Goal: Navigation & Orientation: Find specific page/section

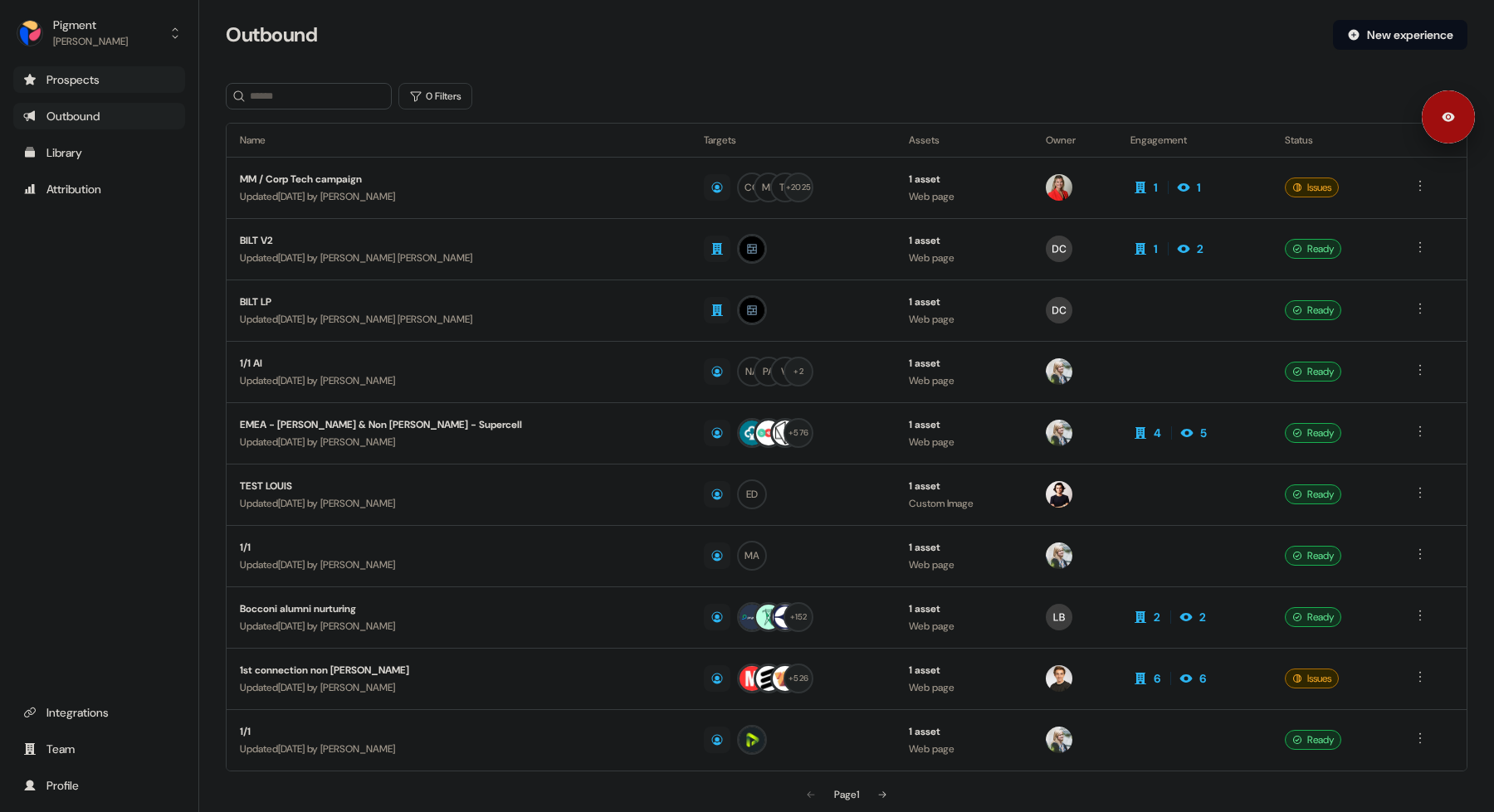
click at [118, 77] on div "Prospects" at bounding box center [99, 80] width 152 height 17
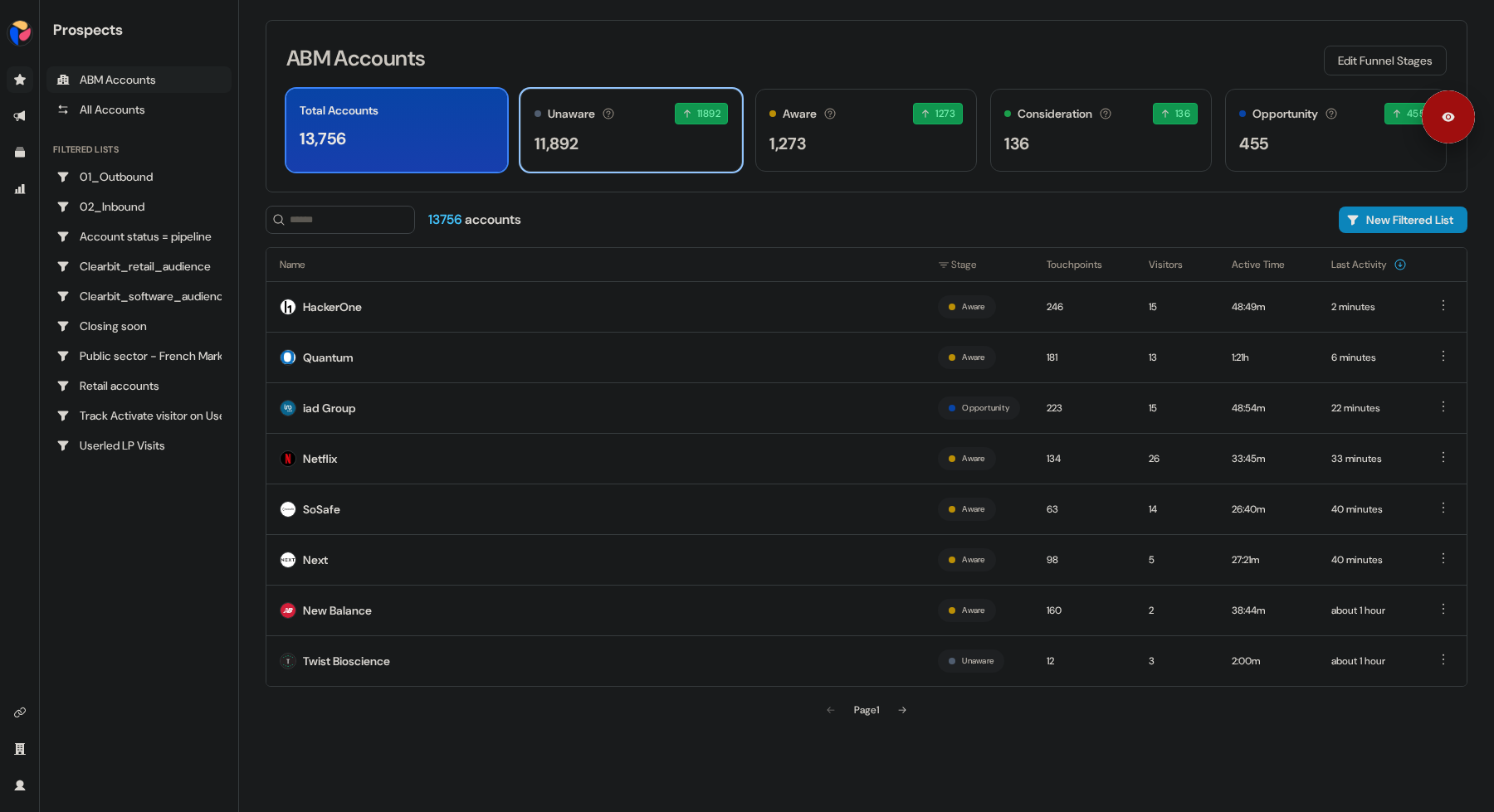
click at [672, 165] on div "Unaware The default stage all accounts start in. 11892 11892 accounts entered t…" at bounding box center [631, 130] width 222 height 83
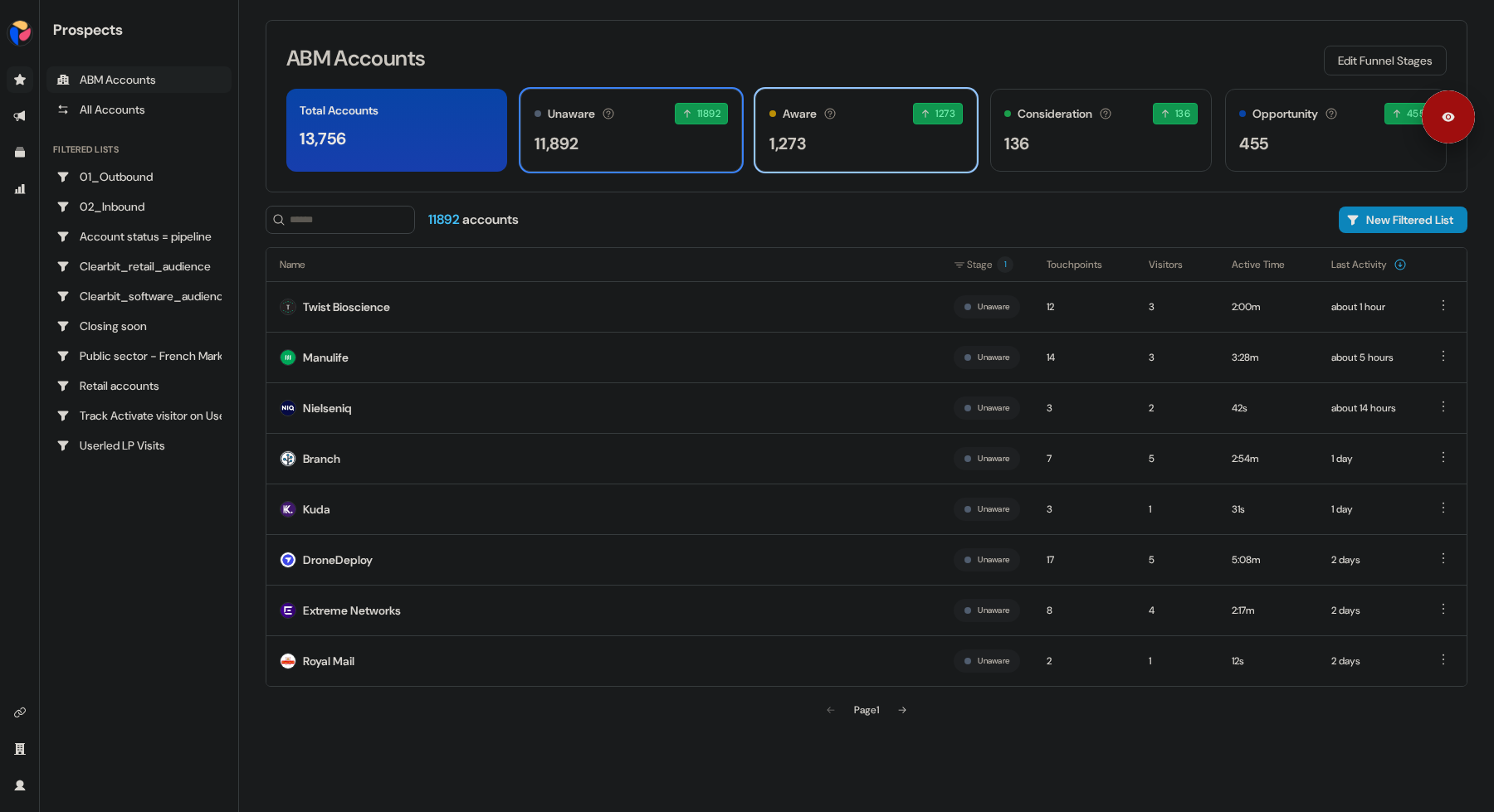
click at [928, 162] on div "Aware Accounts with 5+ minutes of usage or significant LinkedIn ad engagement! …" at bounding box center [866, 130] width 222 height 83
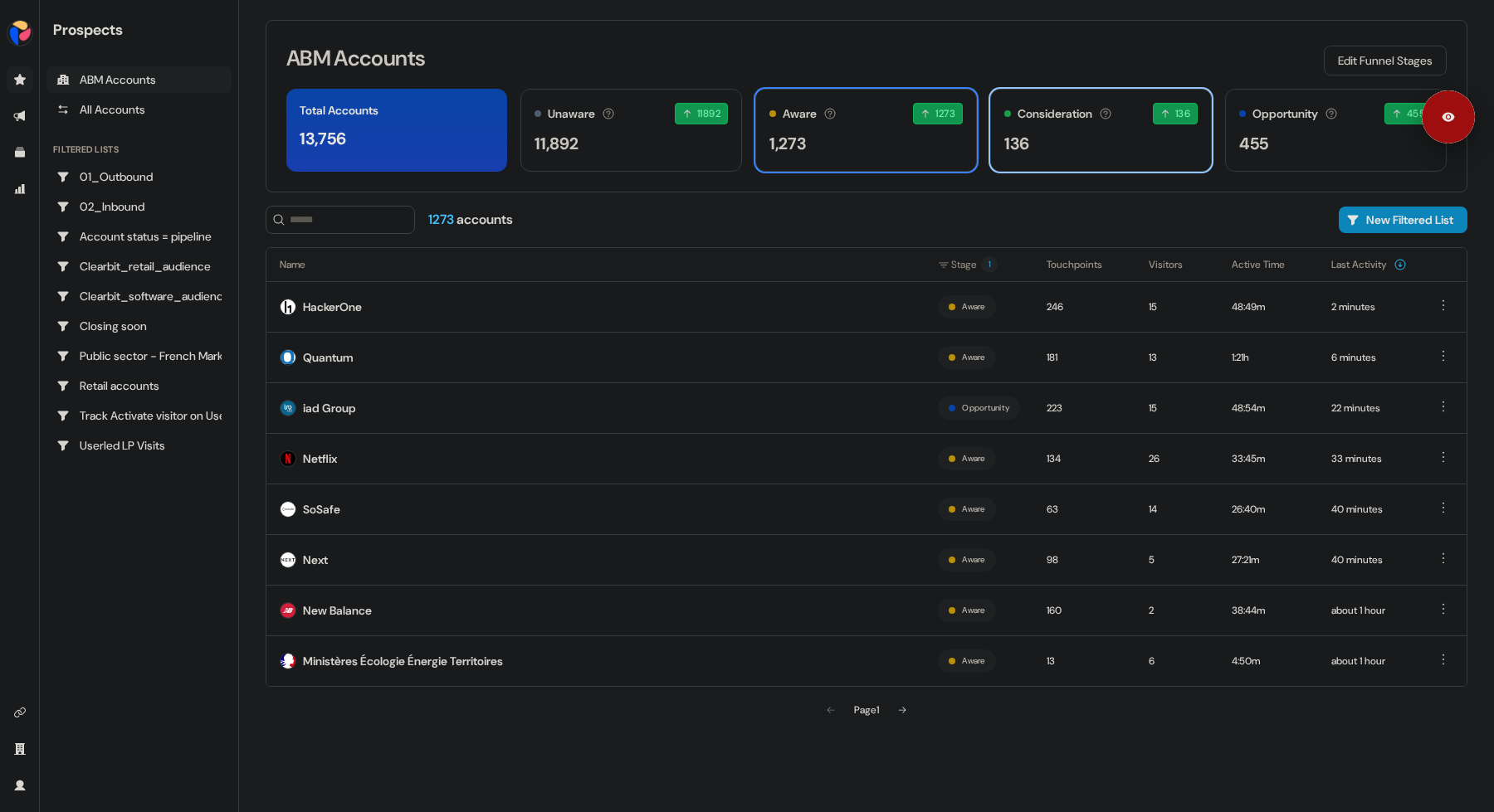
click at [1106, 157] on div "Consideration Accounts with 25+ minutes of usage and 2+ visitors in the last 60…" at bounding box center [1101, 130] width 222 height 83
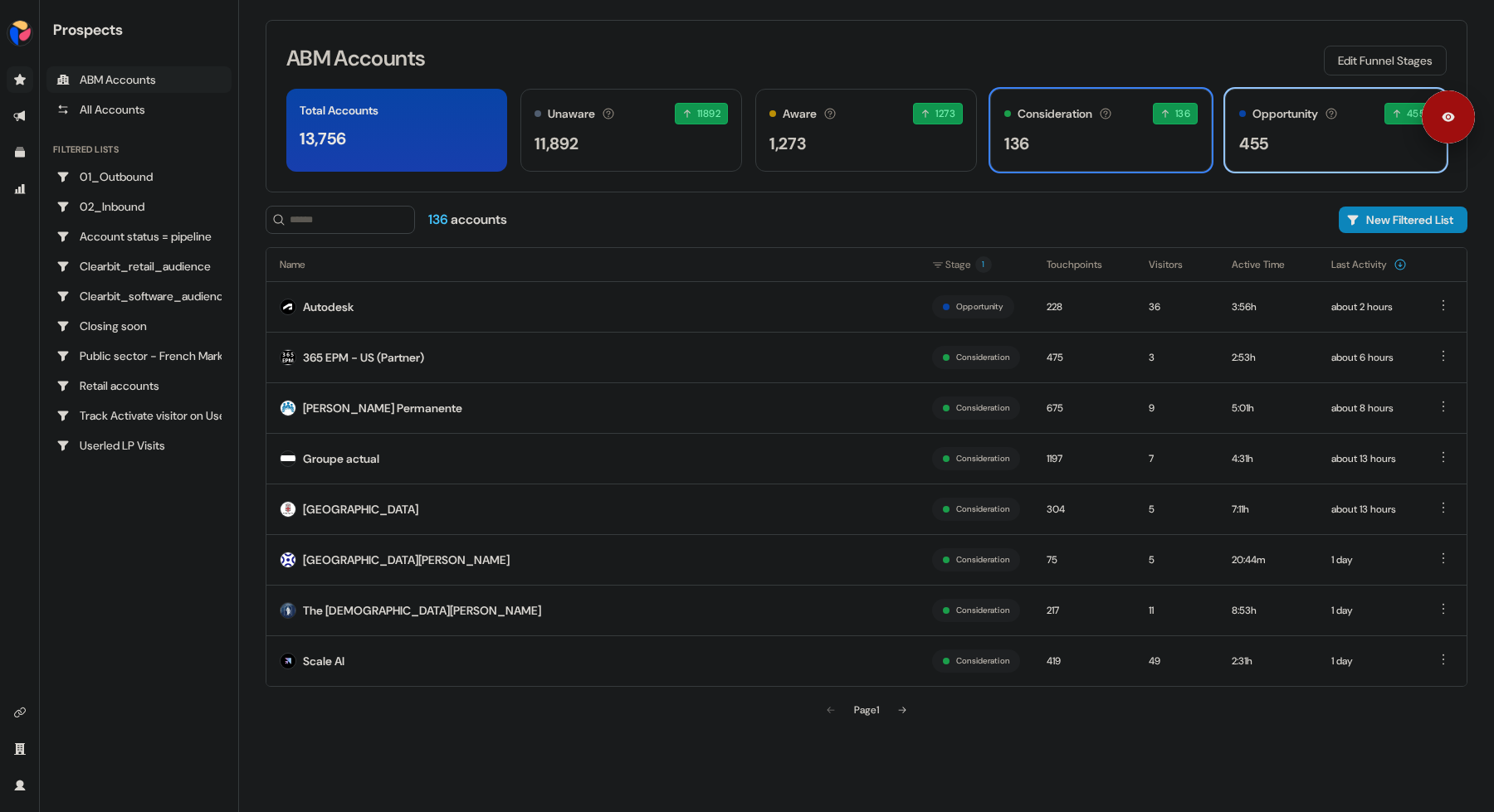
click at [1313, 150] on div "455" at bounding box center [1336, 143] width 193 height 25
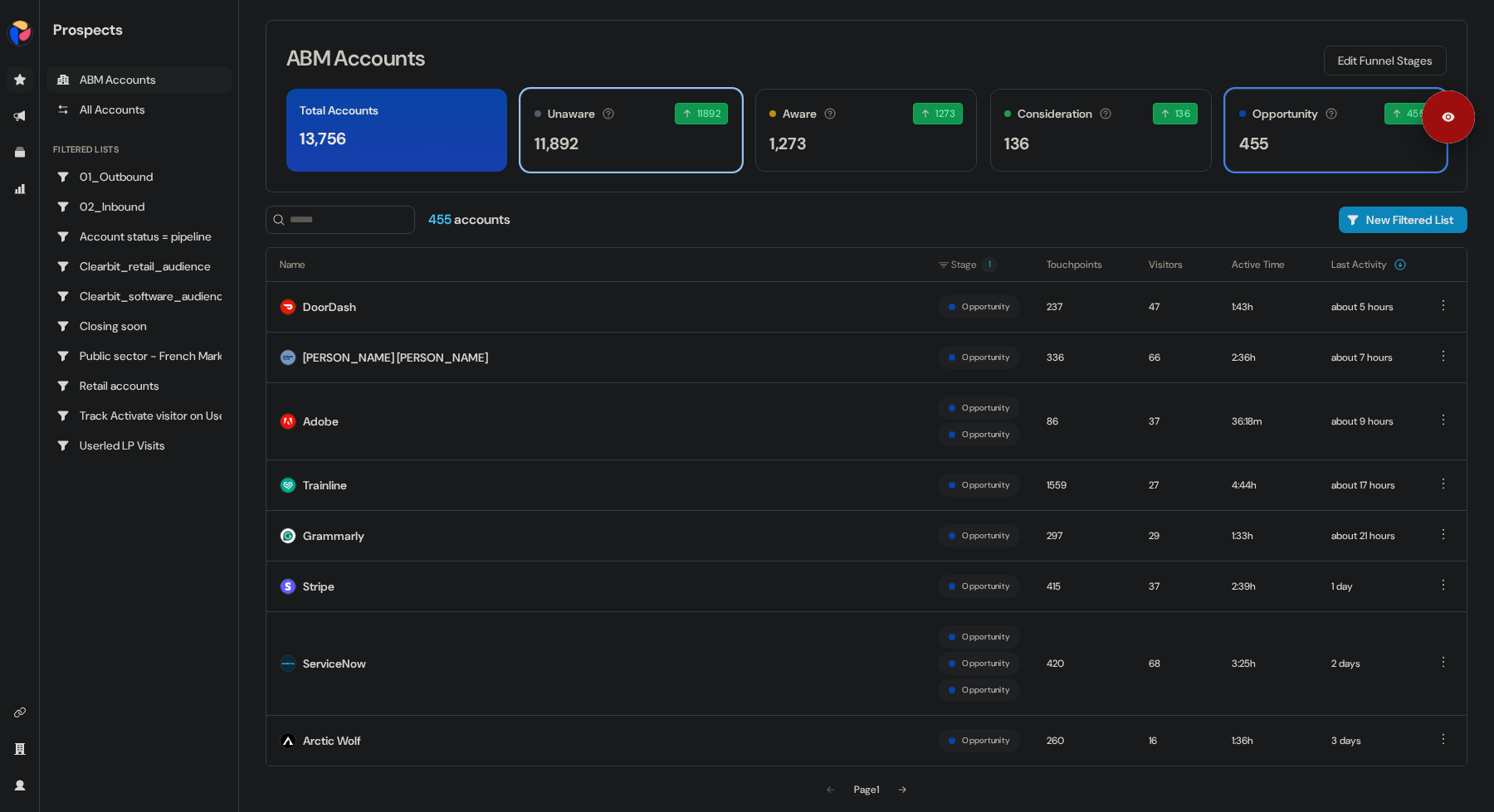
click at [607, 132] on div "11,892" at bounding box center [631, 143] width 193 height 25
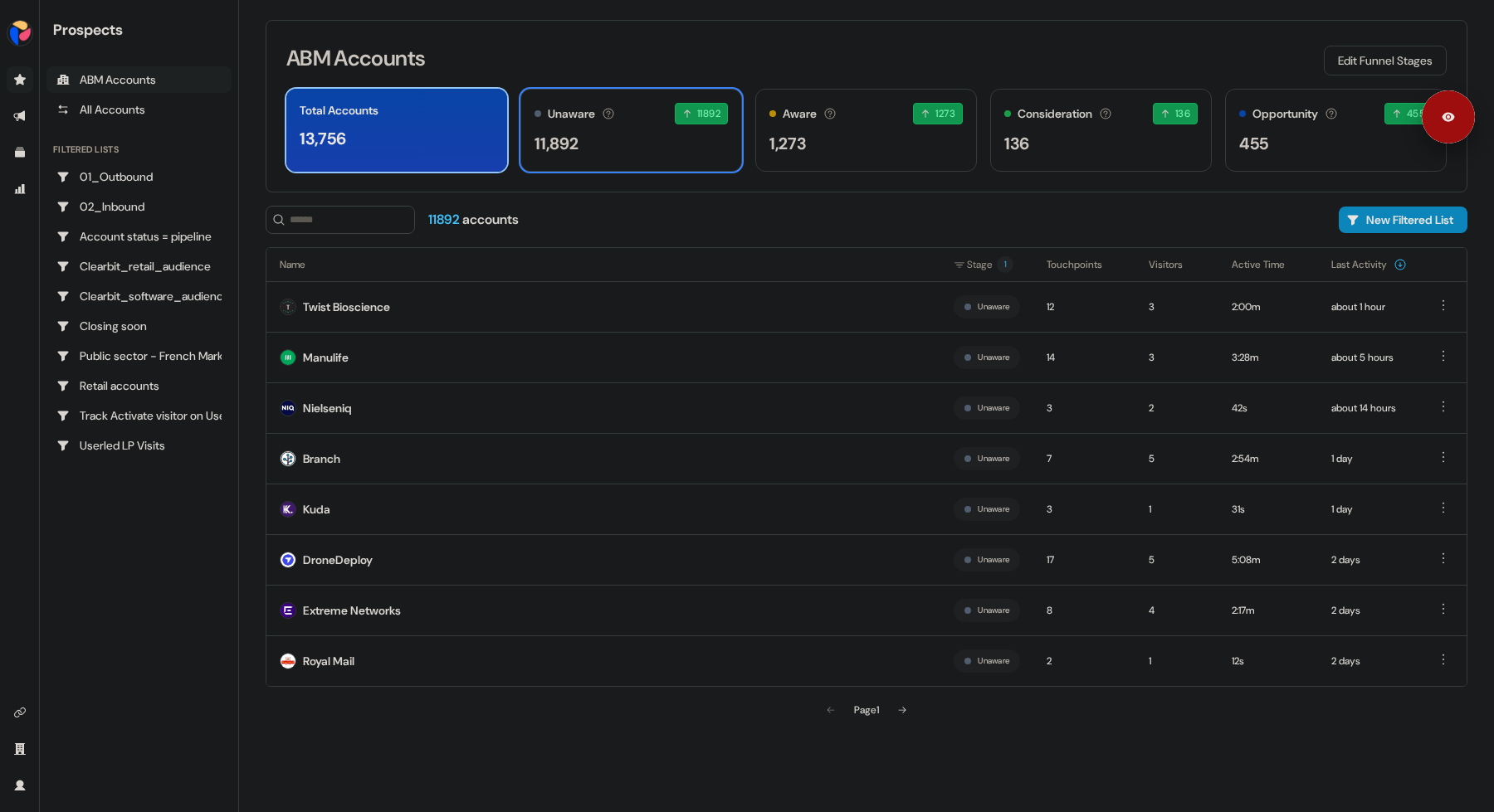
click at [436, 146] on div "13,756" at bounding box center [396, 138] width 194 height 25
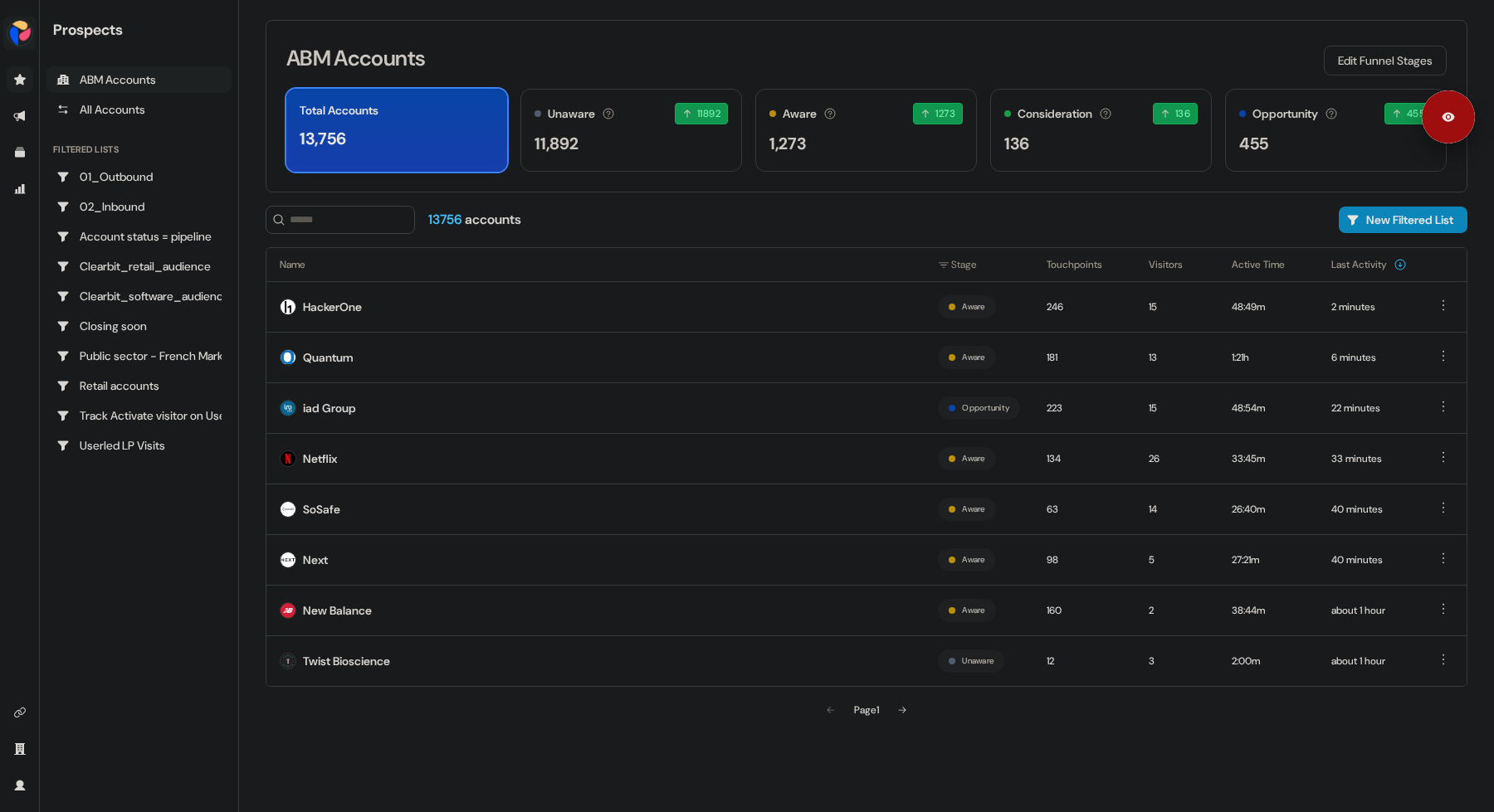
click at [20, 34] on img "side nav menu" at bounding box center [19, 33] width 27 height 27
click at [88, 139] on div "Logout" at bounding box center [85, 137] width 158 height 29
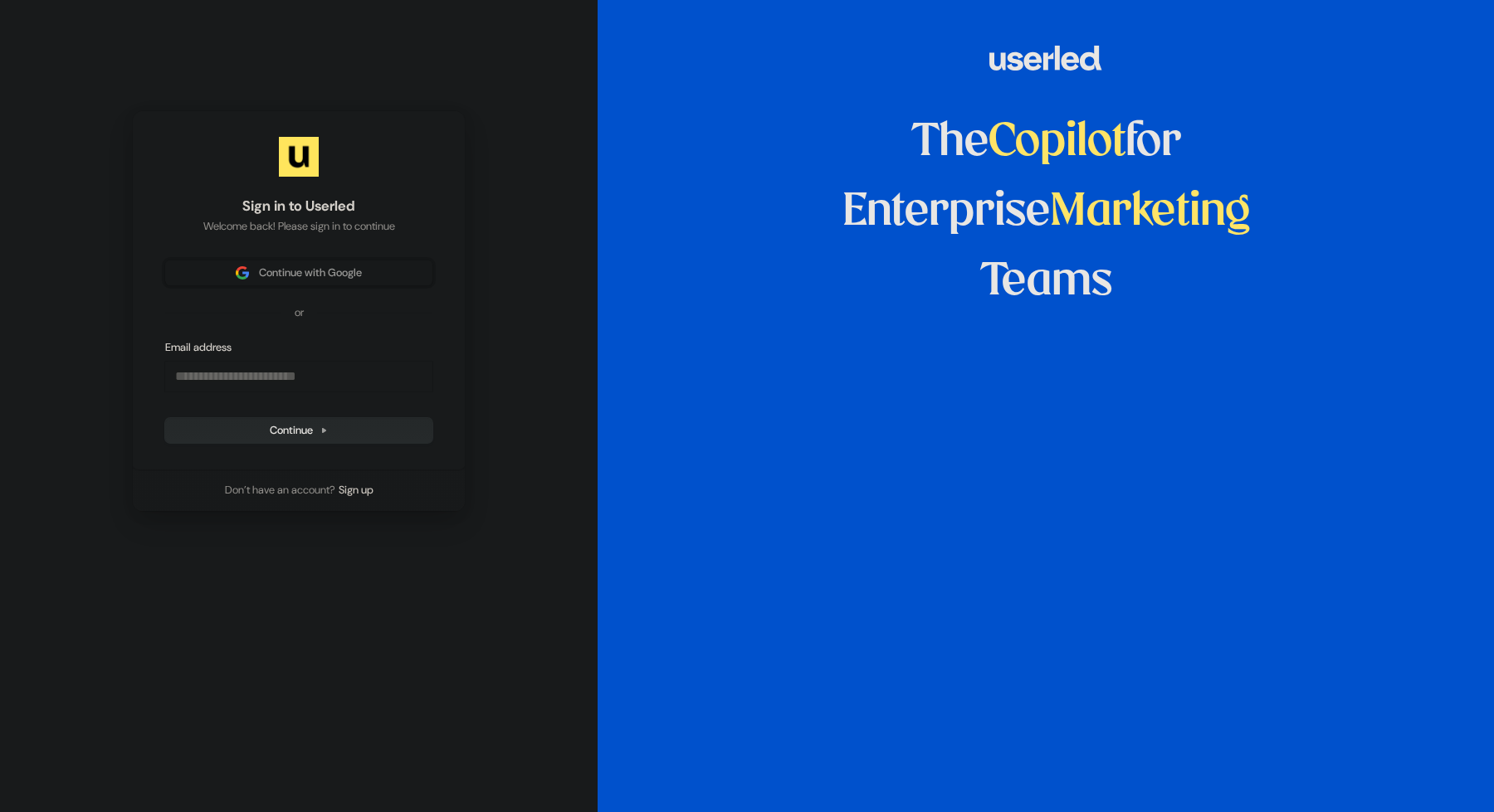
click at [372, 273] on span "Continue with Google" at bounding box center [298, 273] width 248 height 15
